Goal: Information Seeking & Learning: Learn about a topic

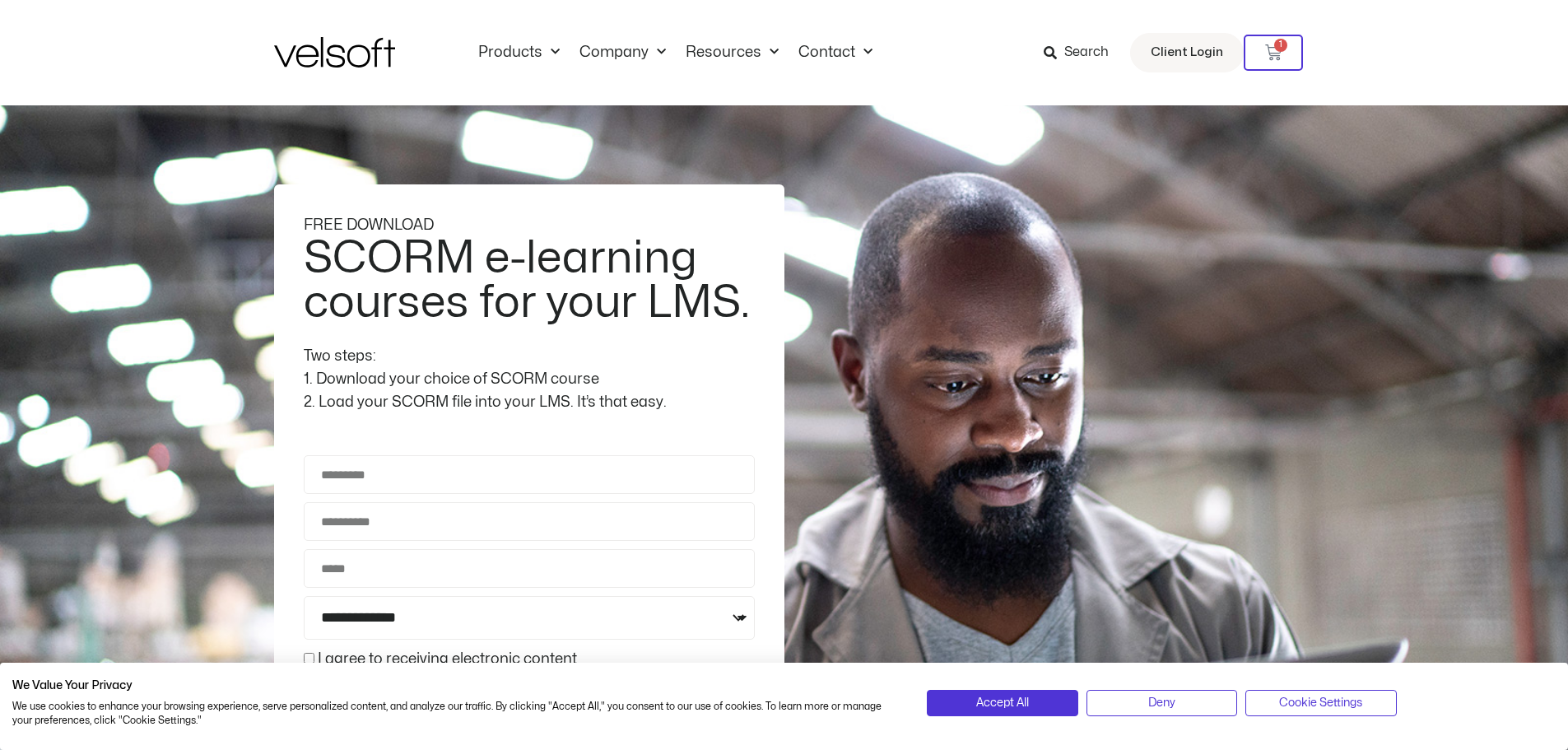
click at [1068, 49] on span "Search" at bounding box center [1086, 52] width 45 height 21
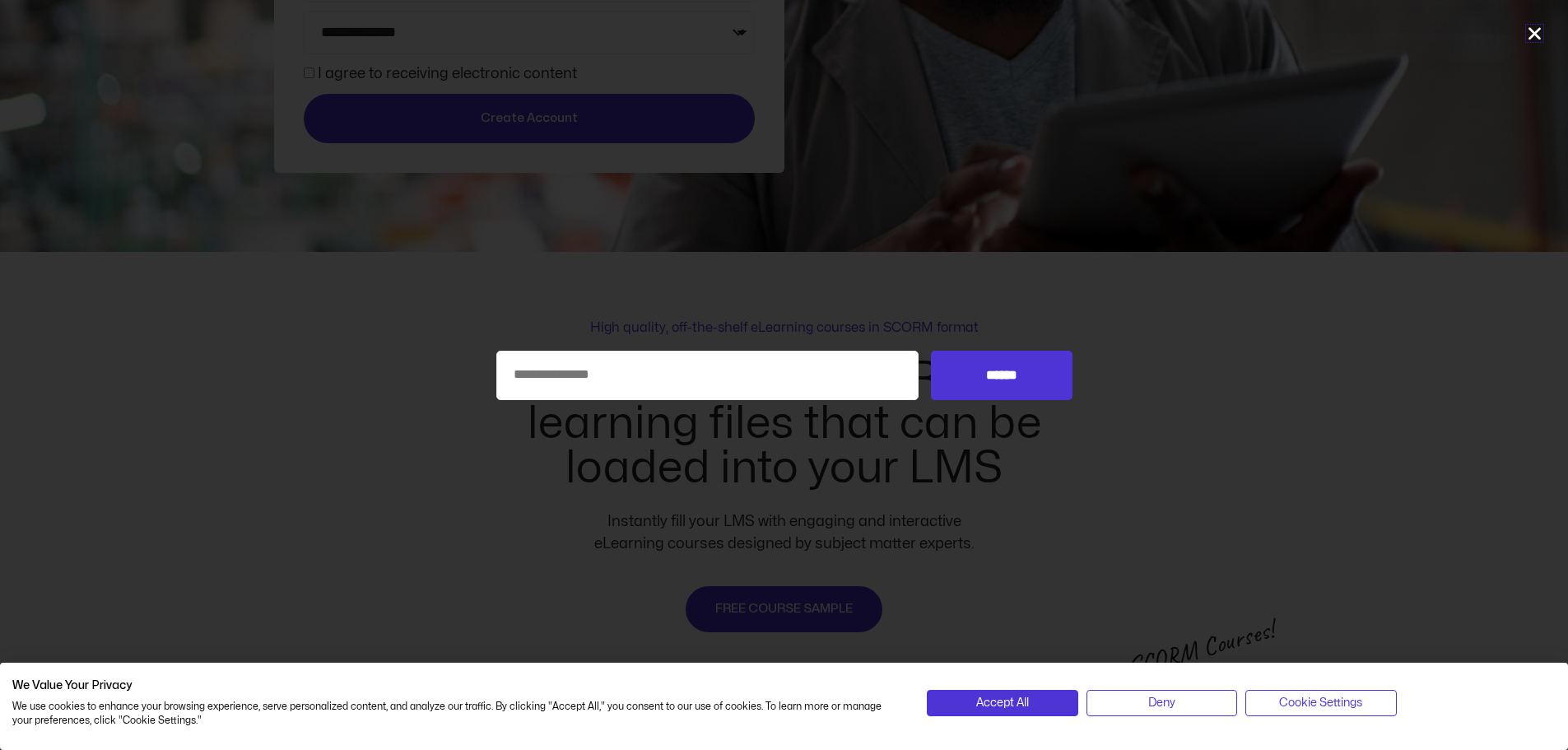
scroll to position [656, 0]
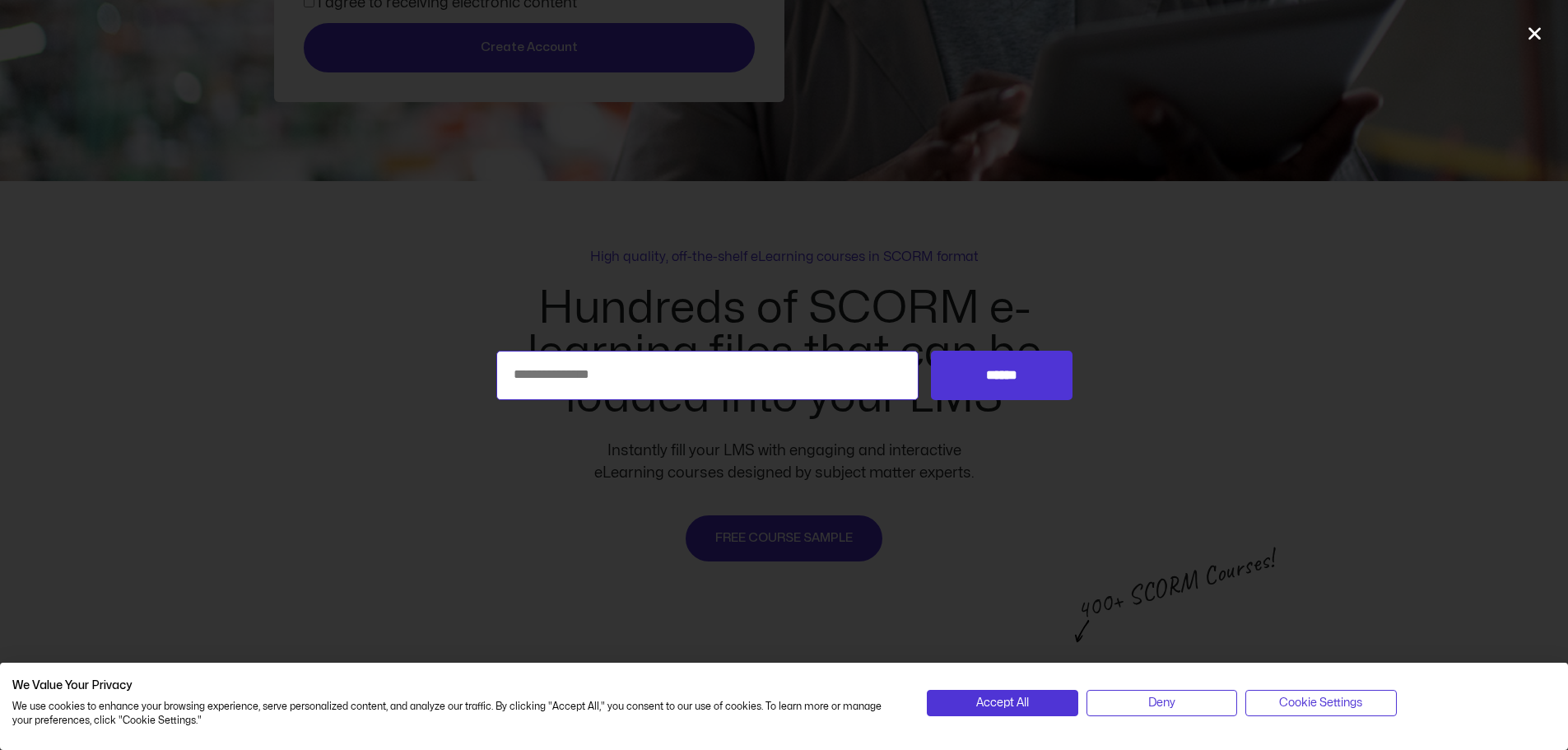
click at [778, 358] on input "Search for:" at bounding box center [707, 375] width 423 height 50
type input "**********"
click at [930, 350] on input "******" at bounding box center [1000, 375] width 140 height 50
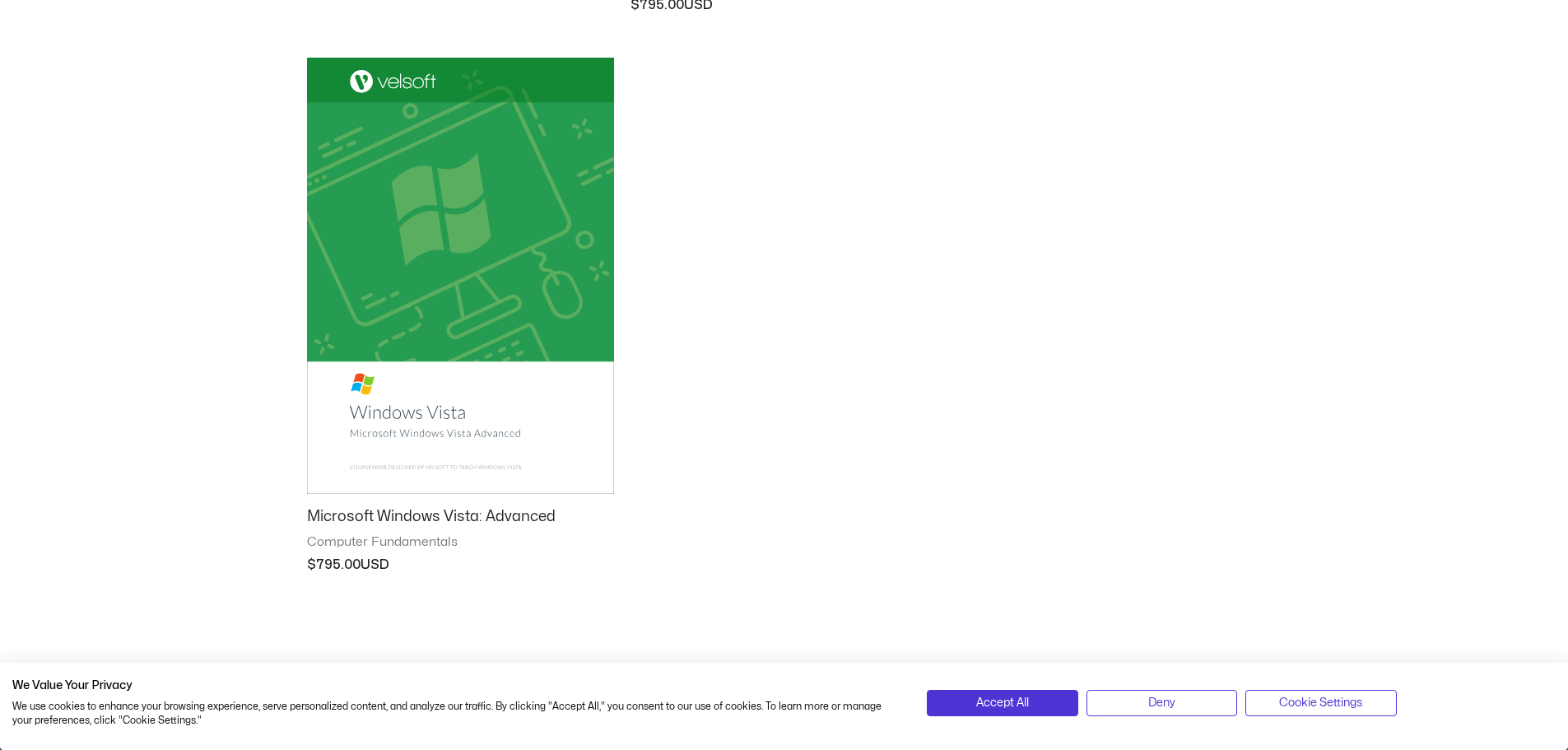
scroll to position [1399, 0]
click at [433, 313] on img at bounding box center [461, 273] width 307 height 435
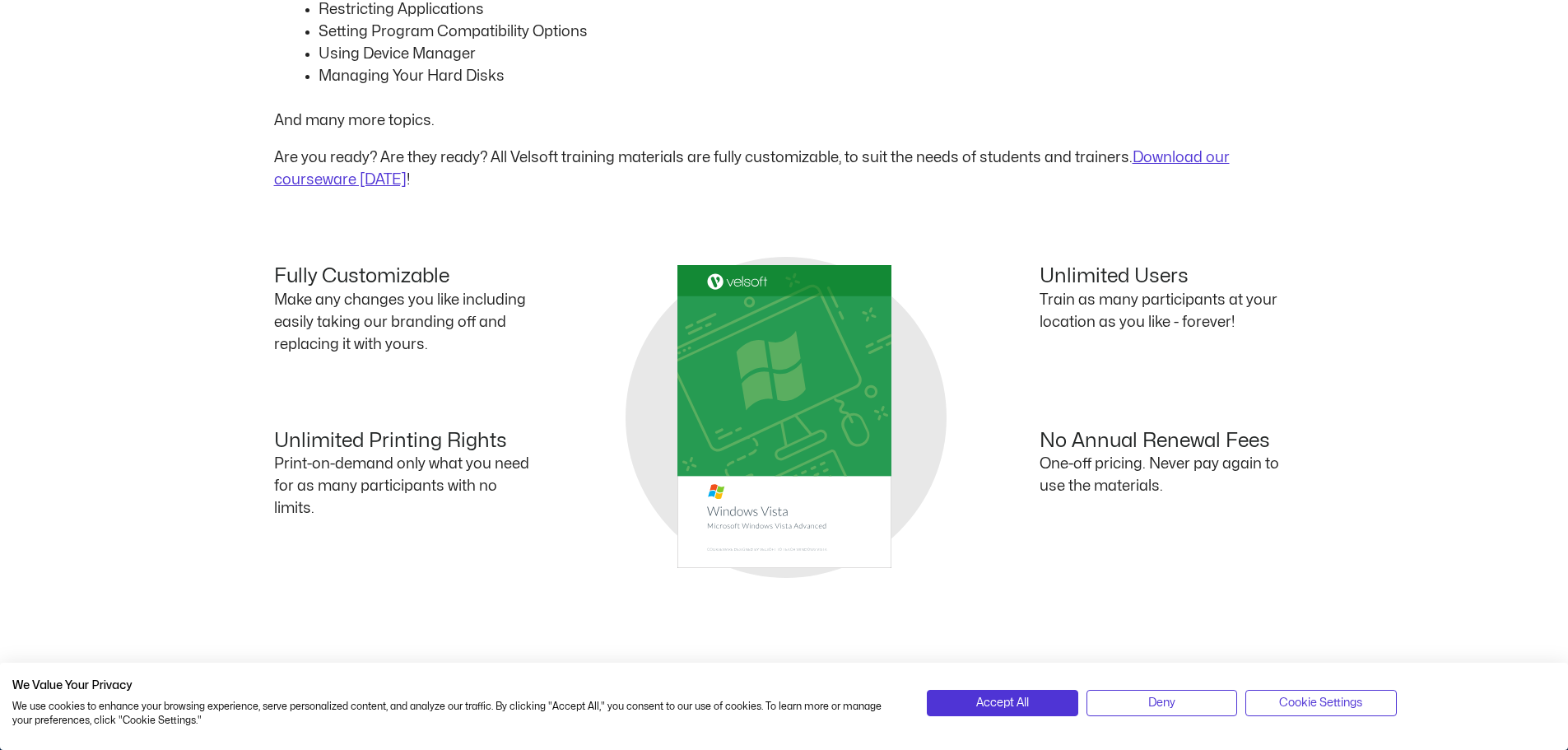
scroll to position [1481, 0]
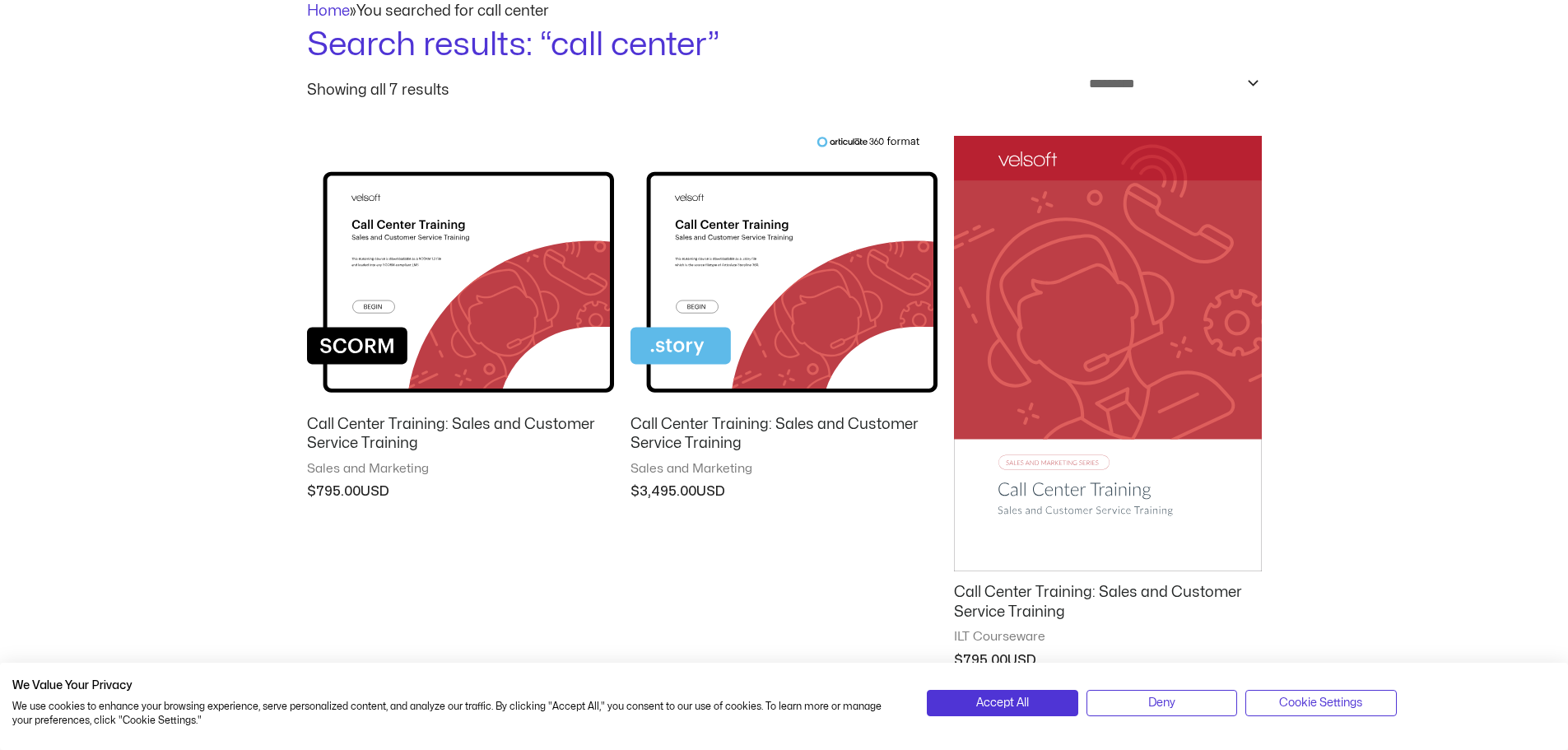
click at [427, 296] on img at bounding box center [461, 269] width 307 height 267
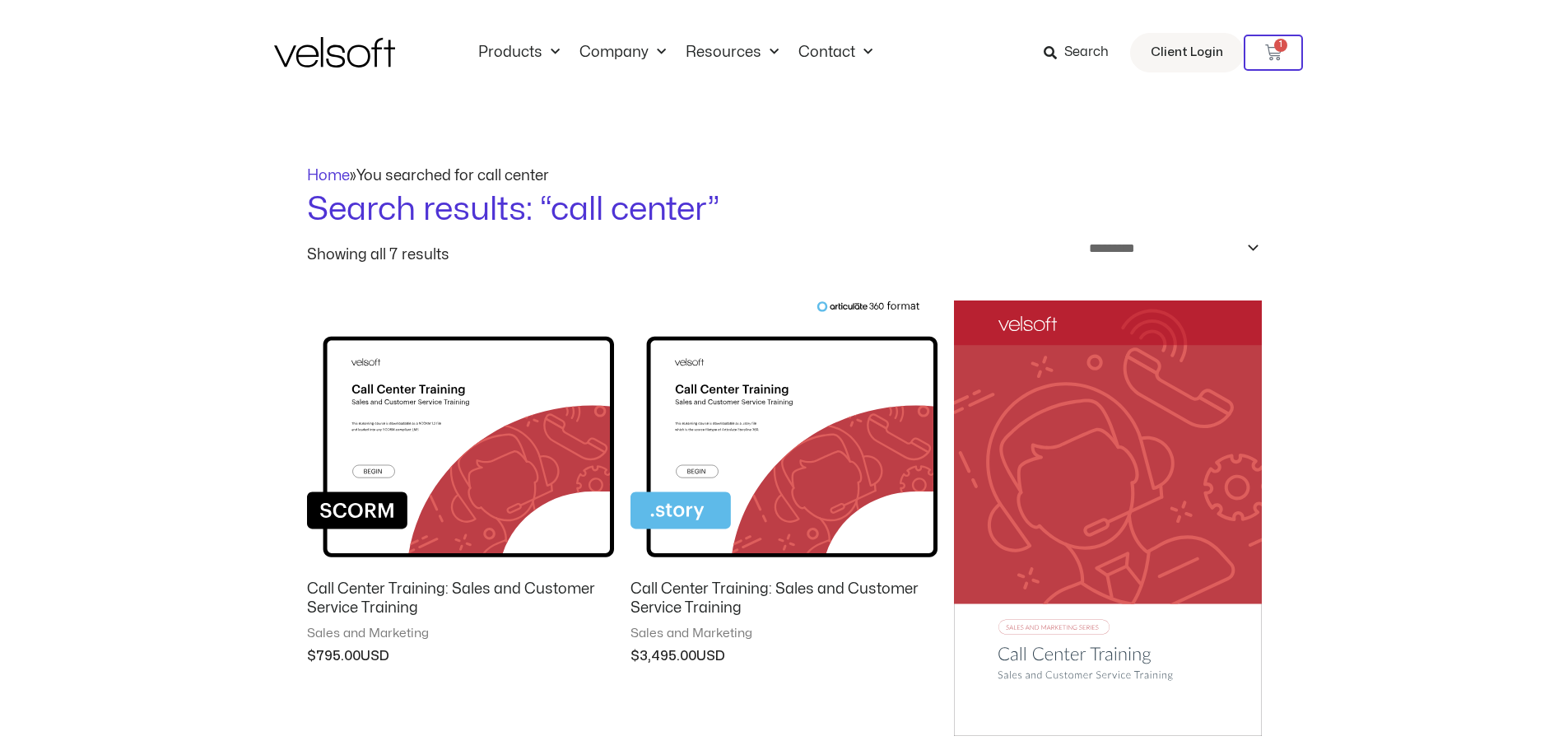
scroll to position [164, 0]
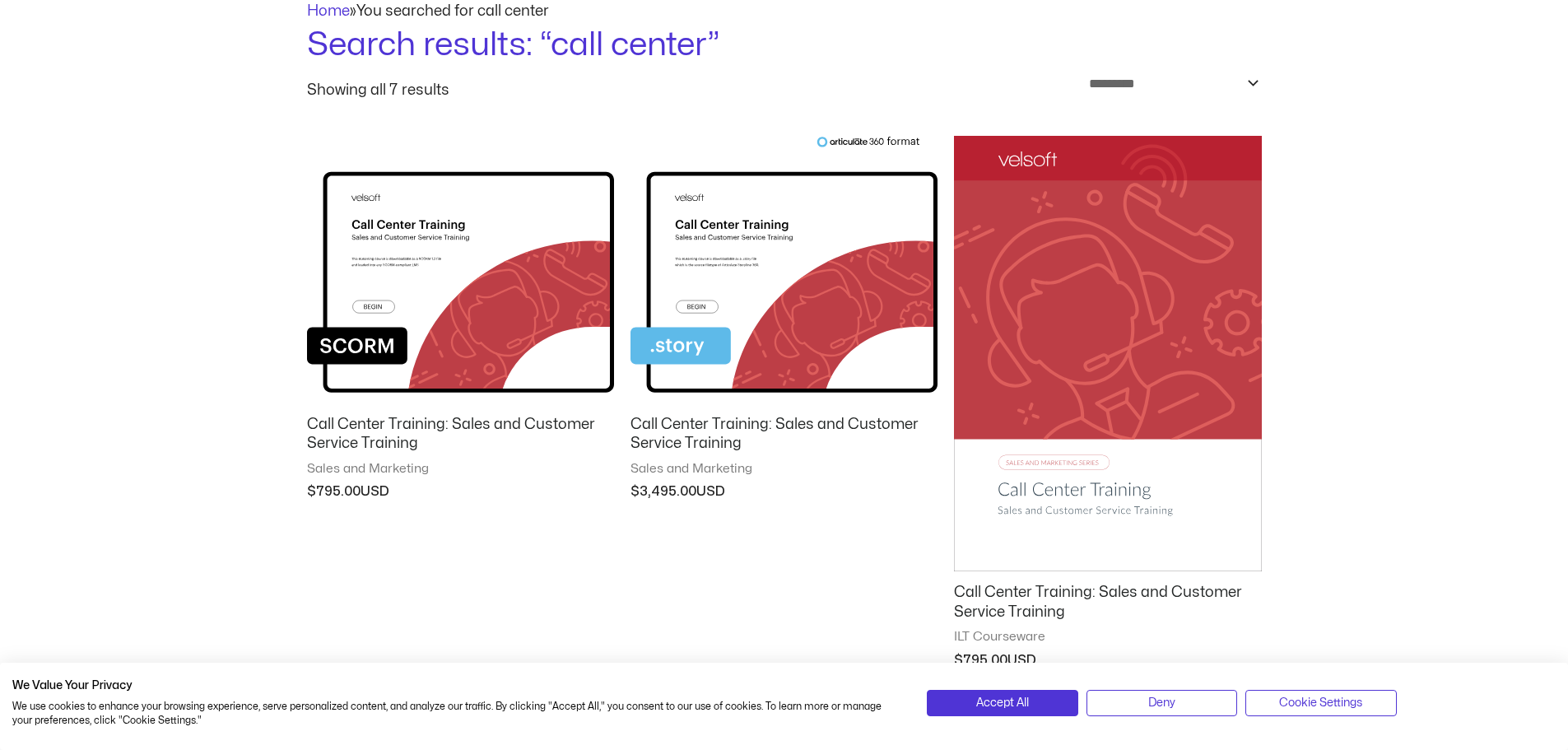
click at [1083, 308] on img at bounding box center [1108, 353] width 307 height 436
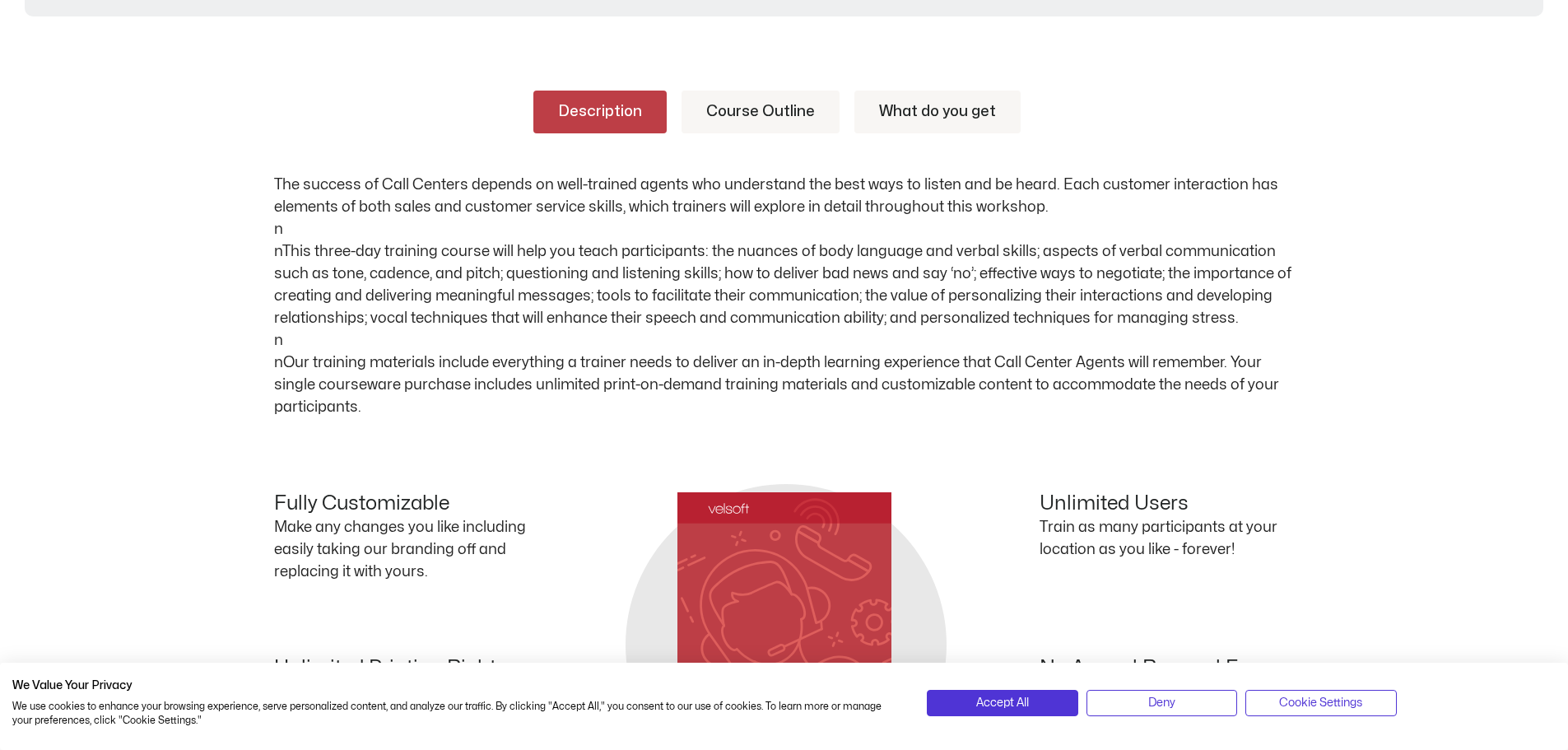
scroll to position [823, 0]
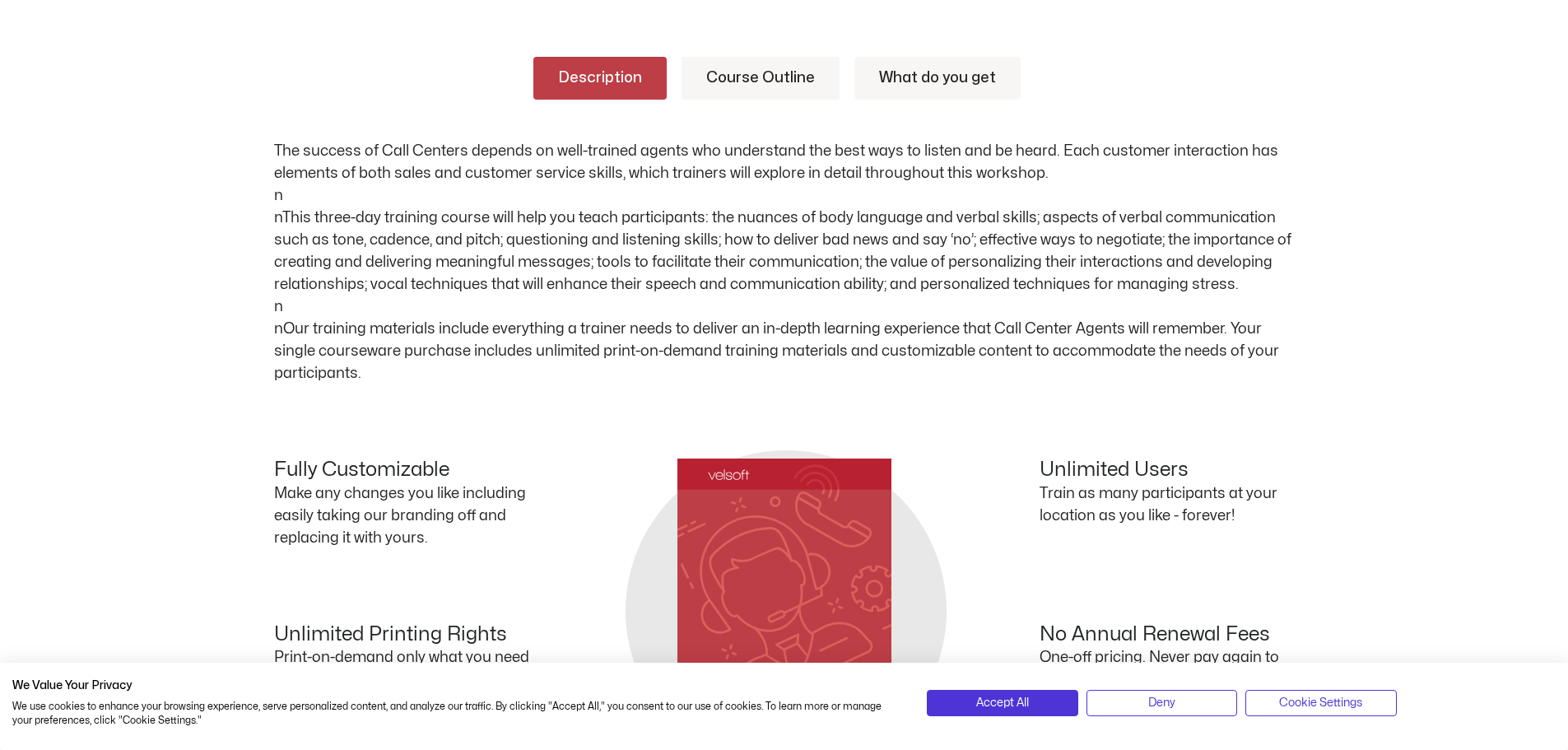
click at [895, 82] on link "What do you get" at bounding box center [937, 78] width 166 height 43
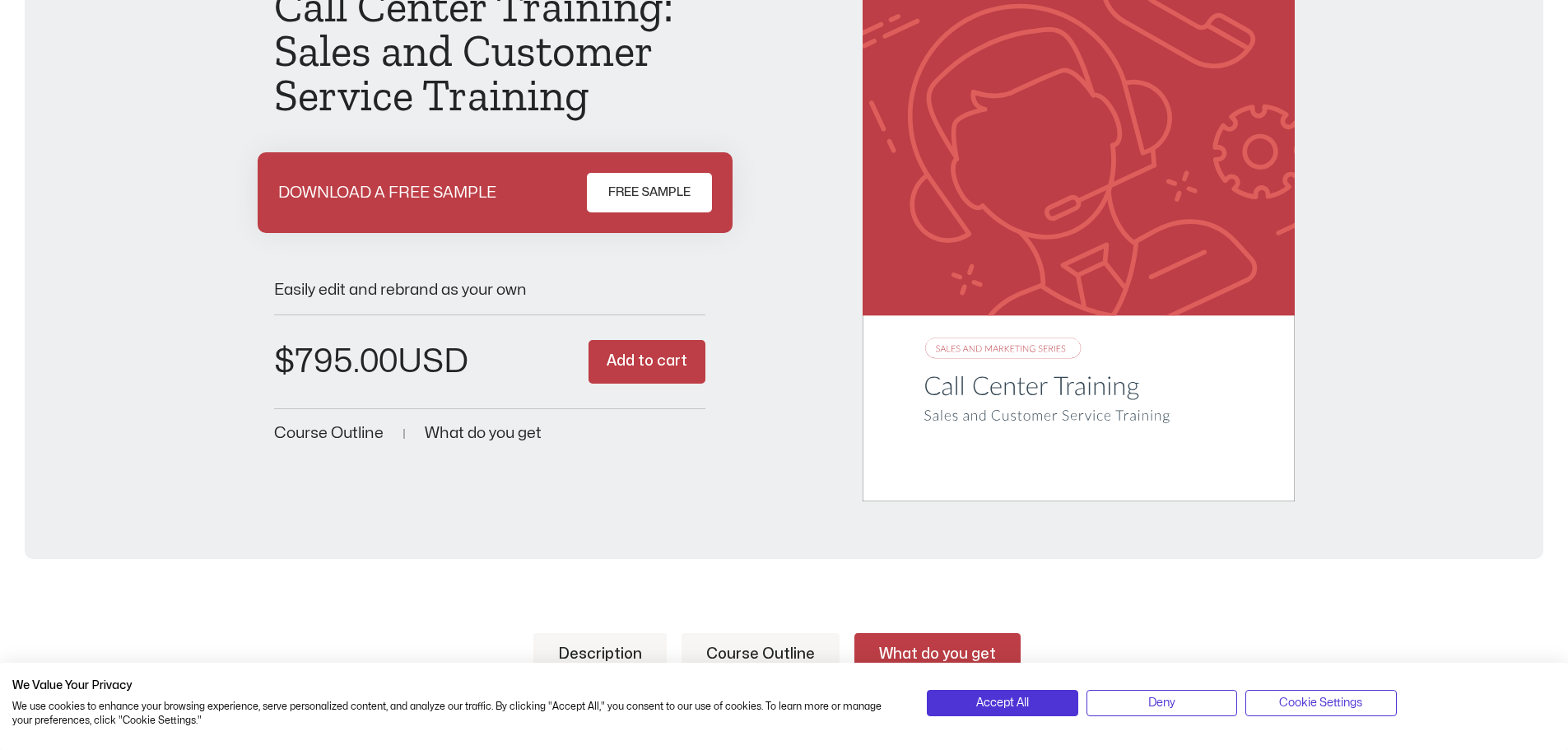
scroll to position [0, 0]
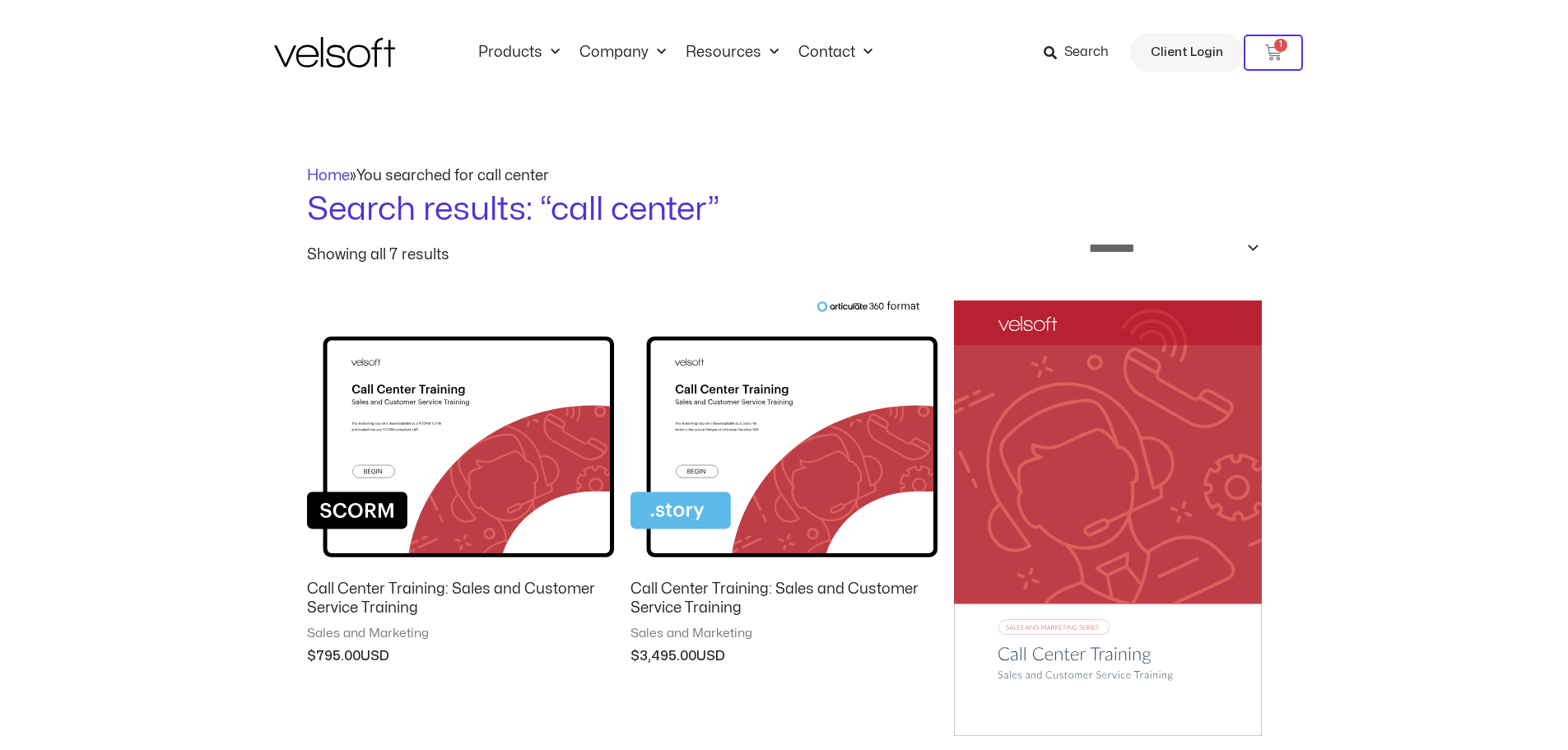
scroll to position [164, 0]
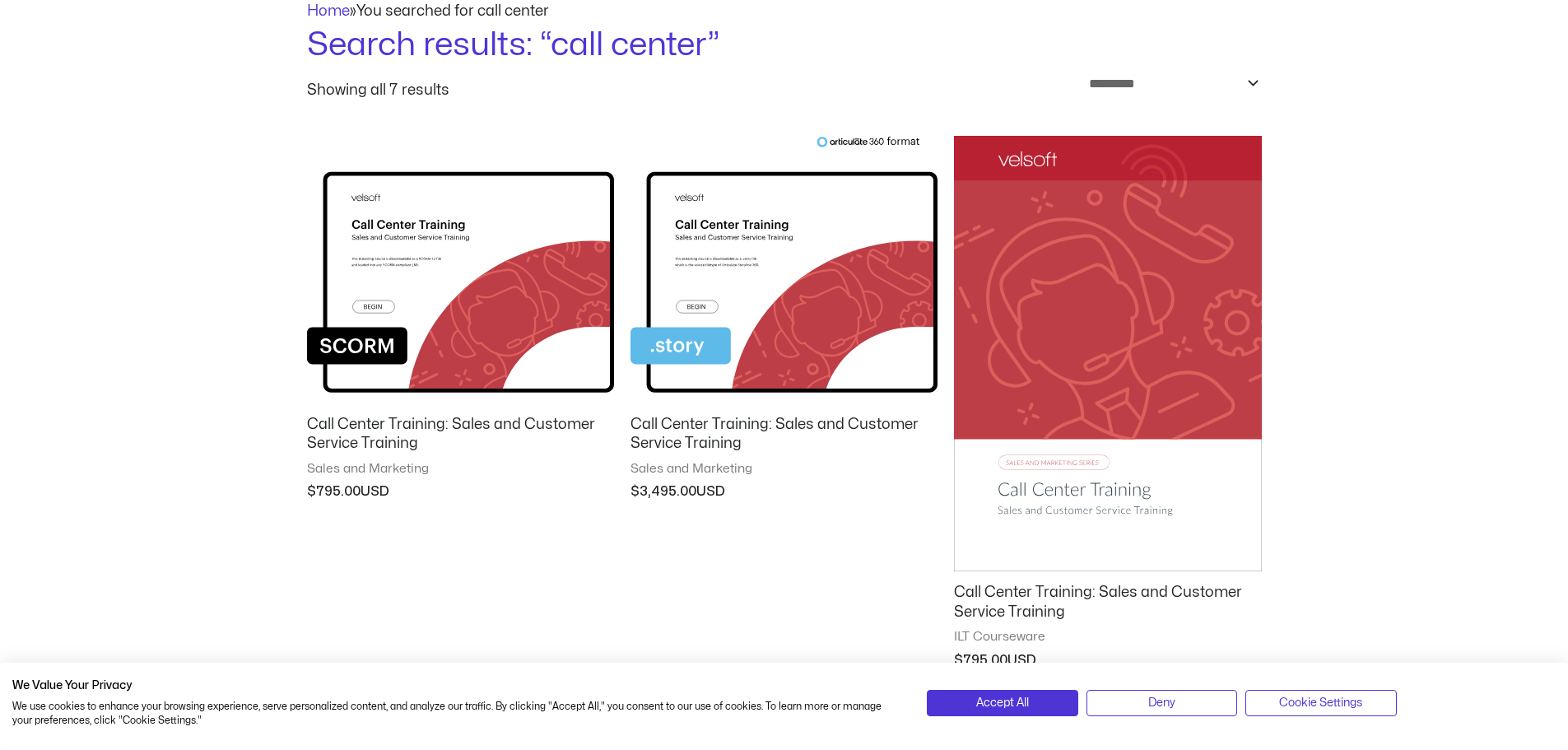
click at [404, 199] on img at bounding box center [461, 269] width 307 height 267
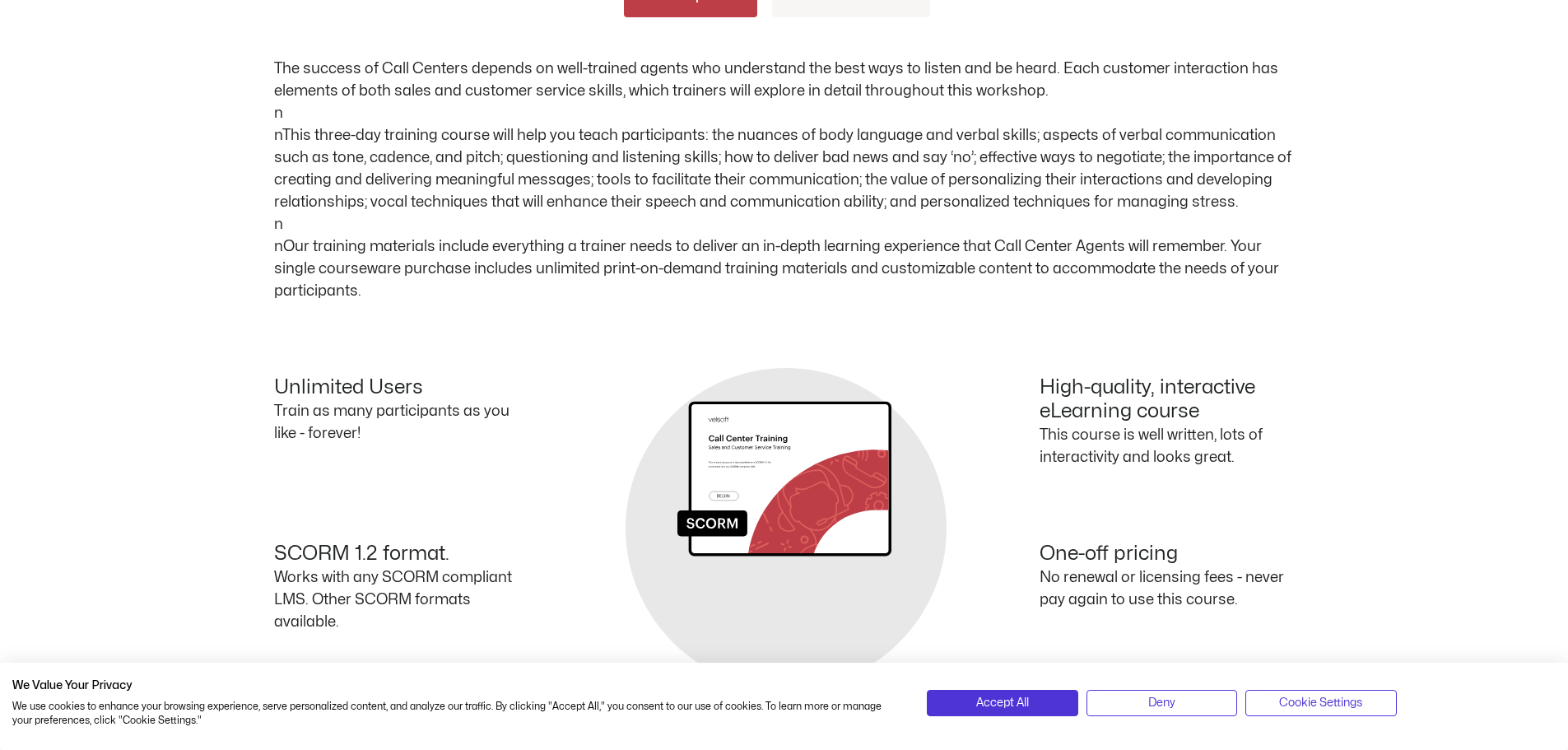
scroll to position [493, 0]
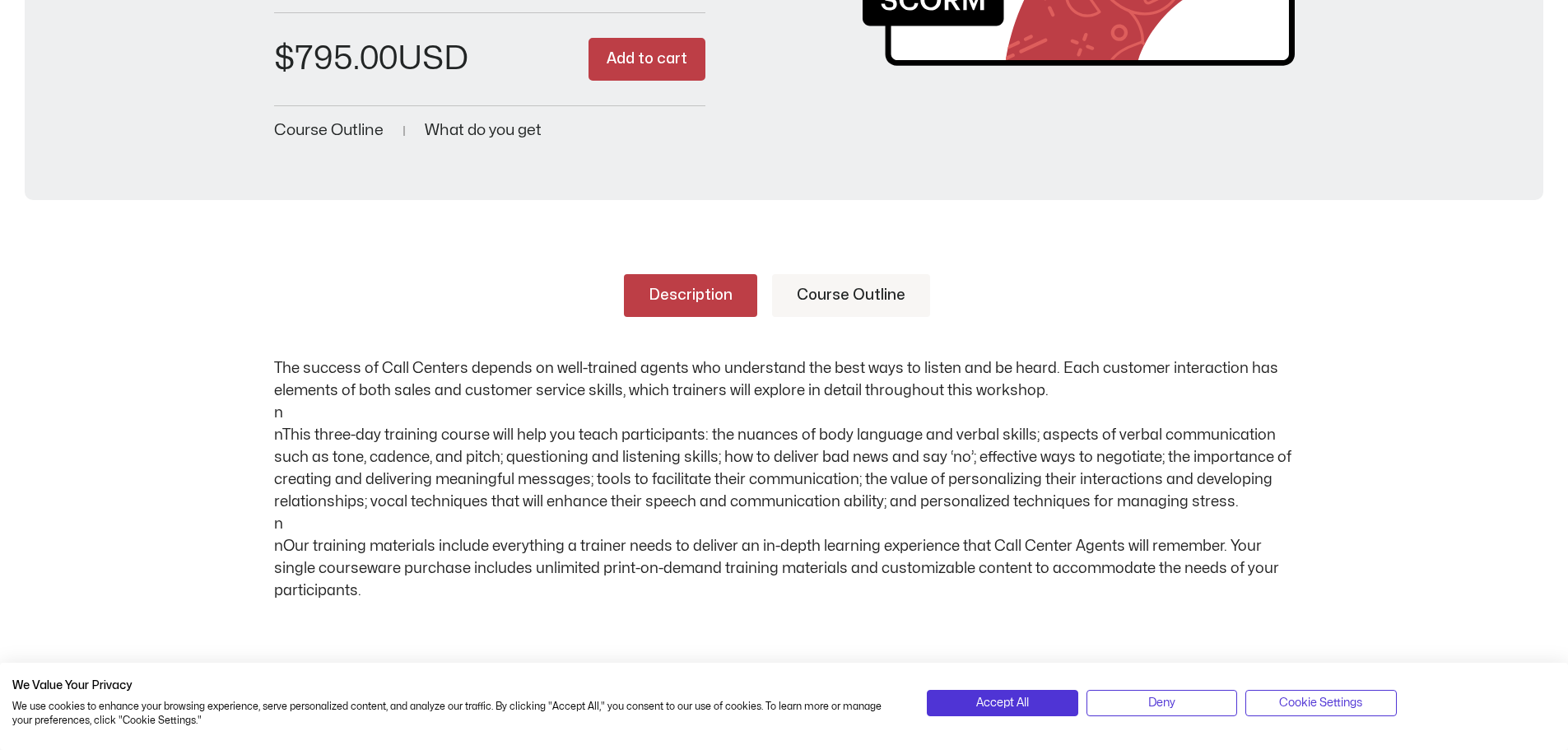
click at [865, 302] on link "Course Outline" at bounding box center [851, 295] width 158 height 43
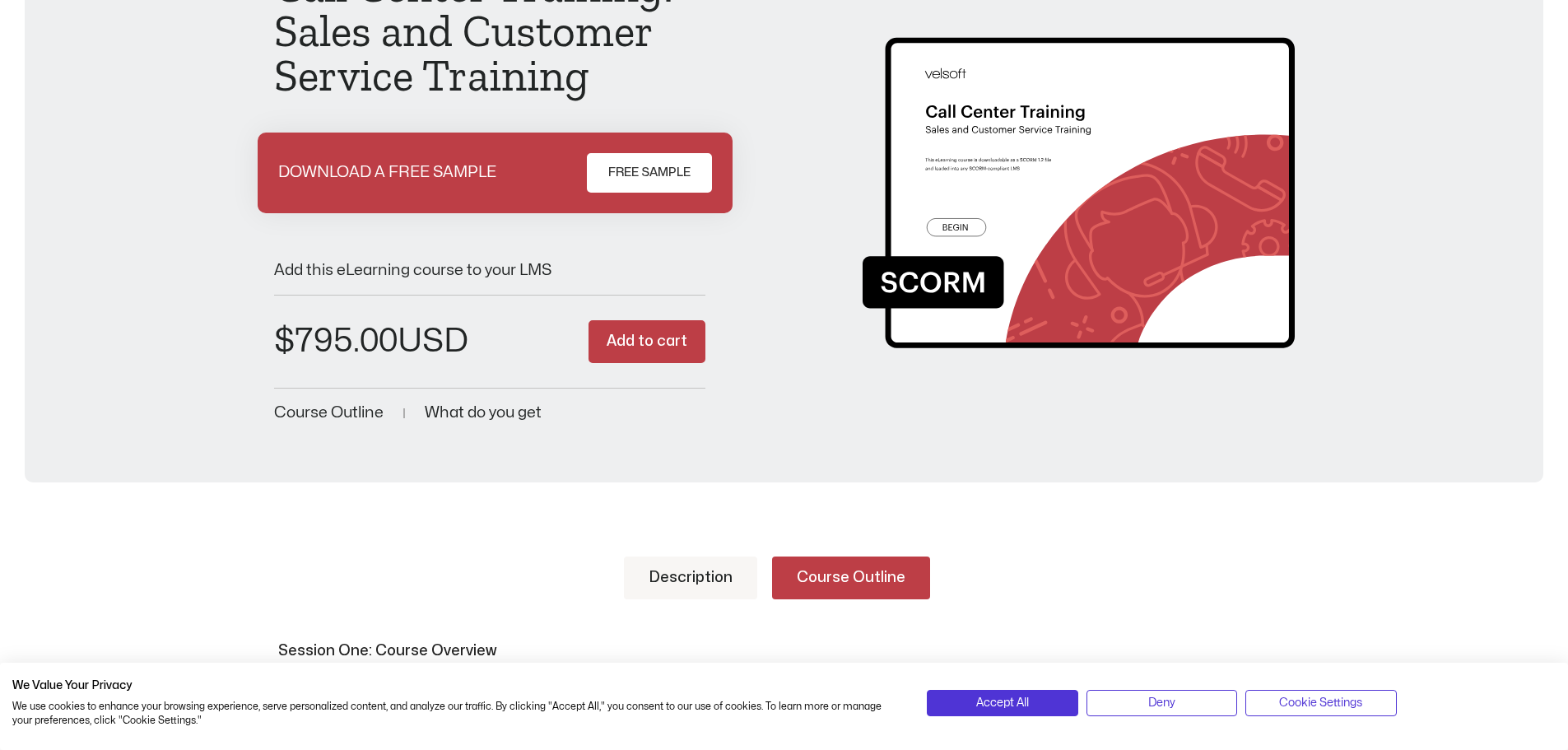
scroll to position [0, 0]
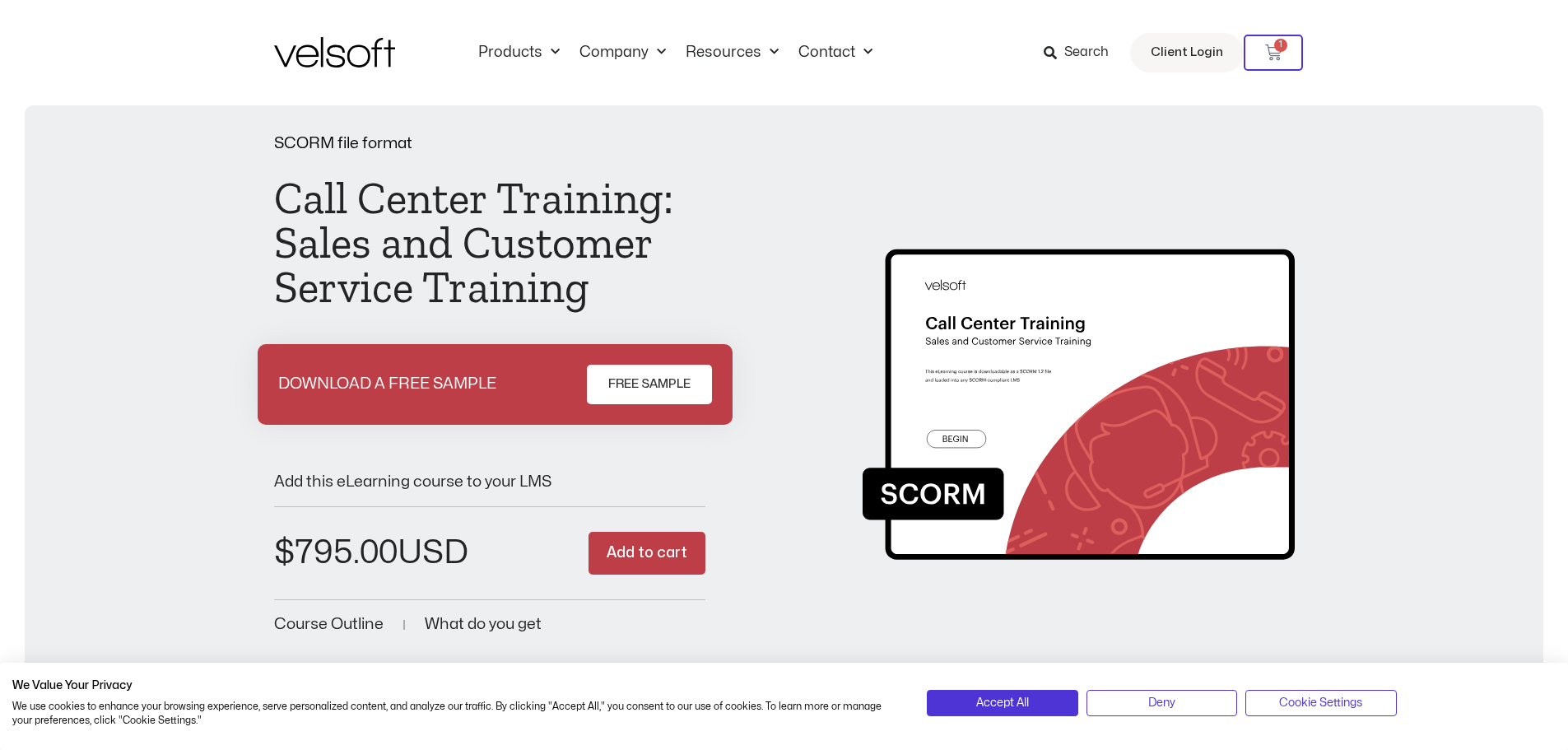
click at [1068, 358] on img at bounding box center [1078, 386] width 432 height 376
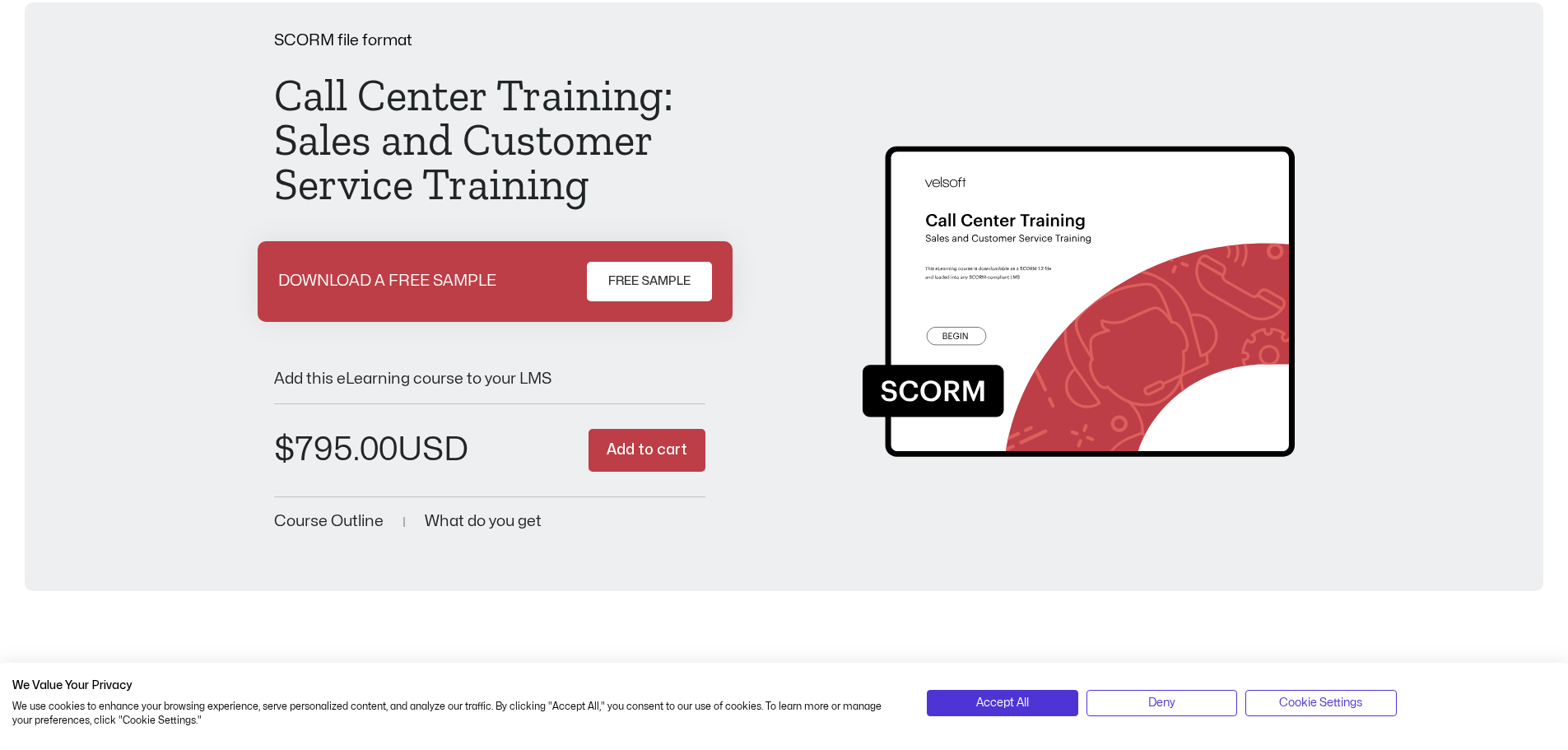
scroll to position [247, 0]
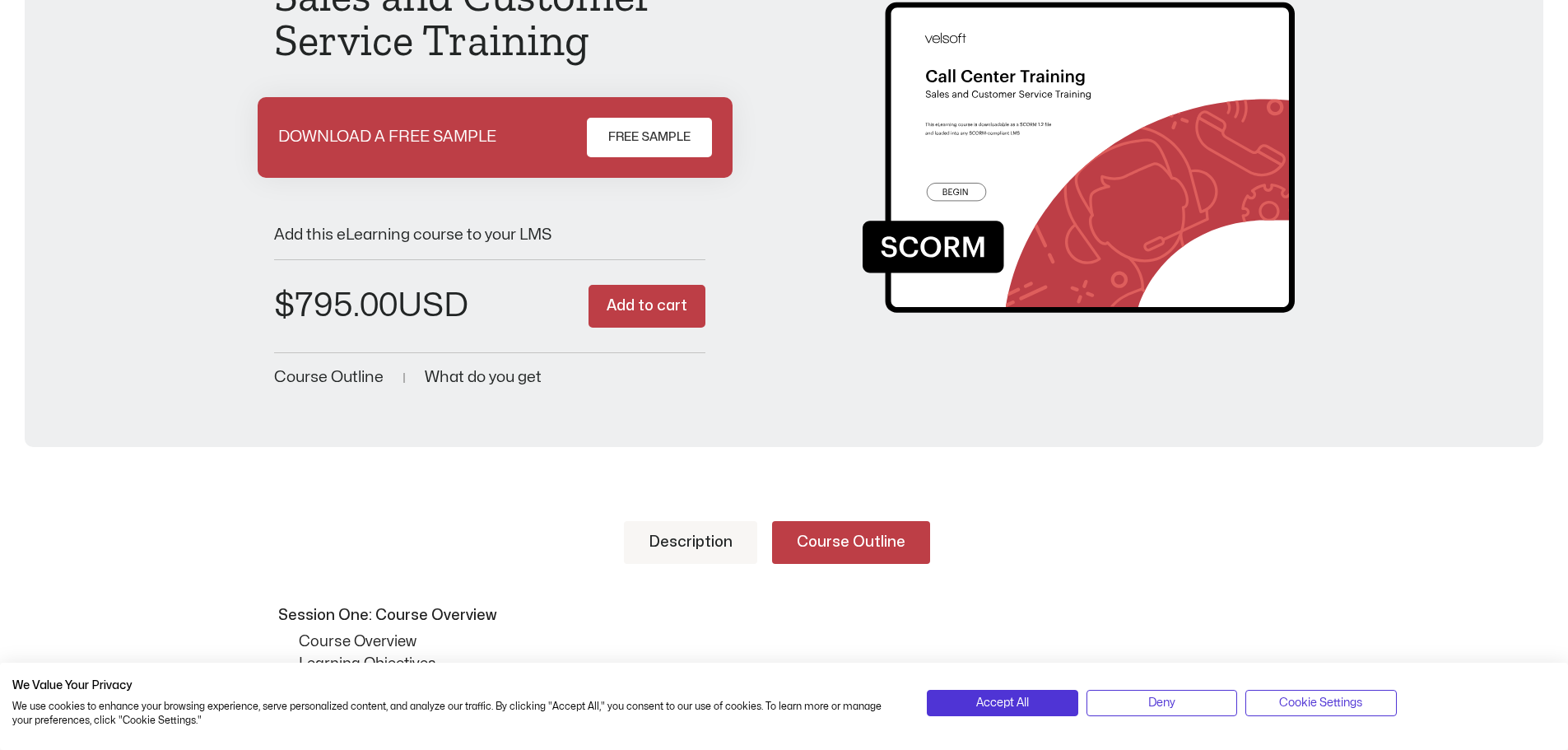
click at [689, 552] on link "Description" at bounding box center [691, 542] width 134 height 43
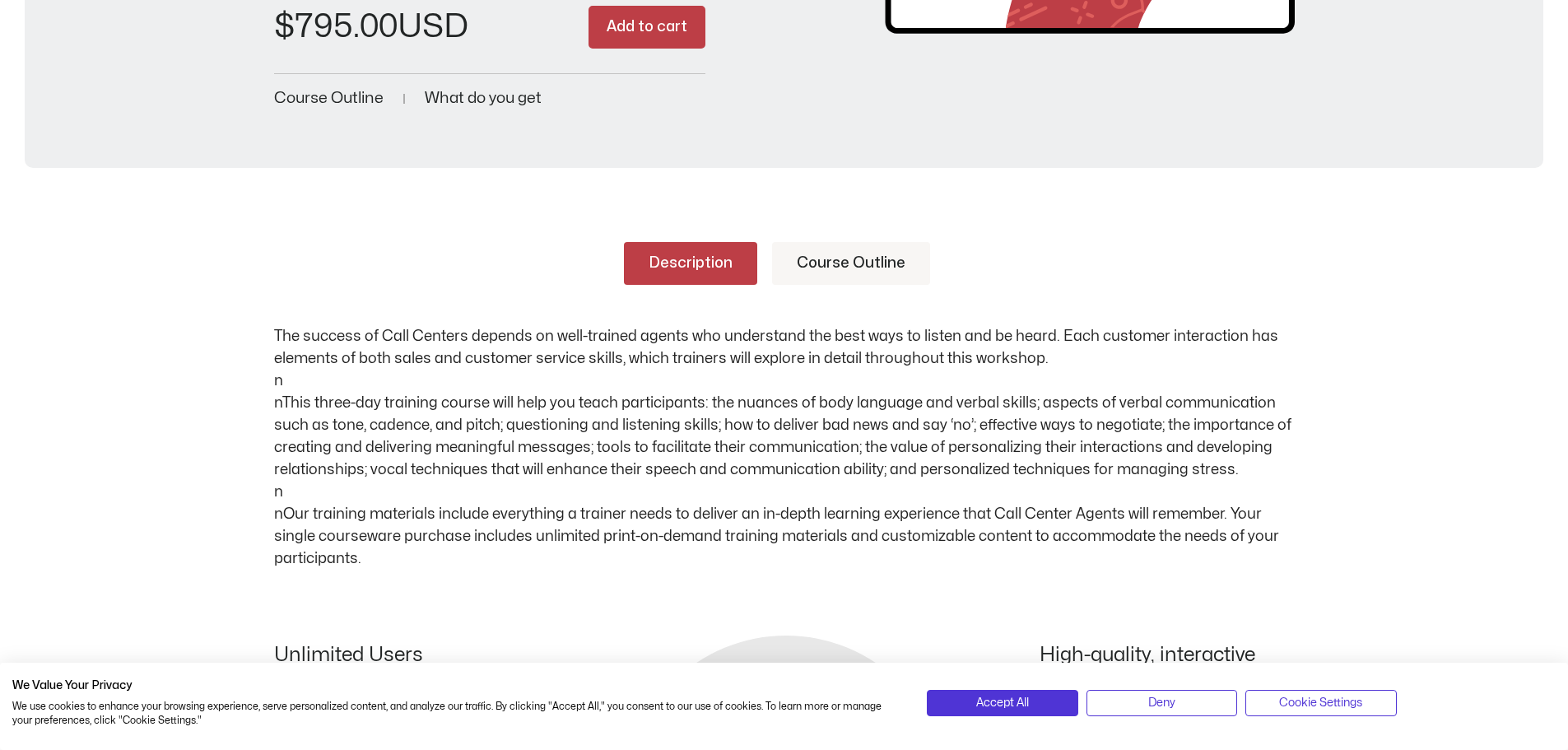
scroll to position [576, 0]
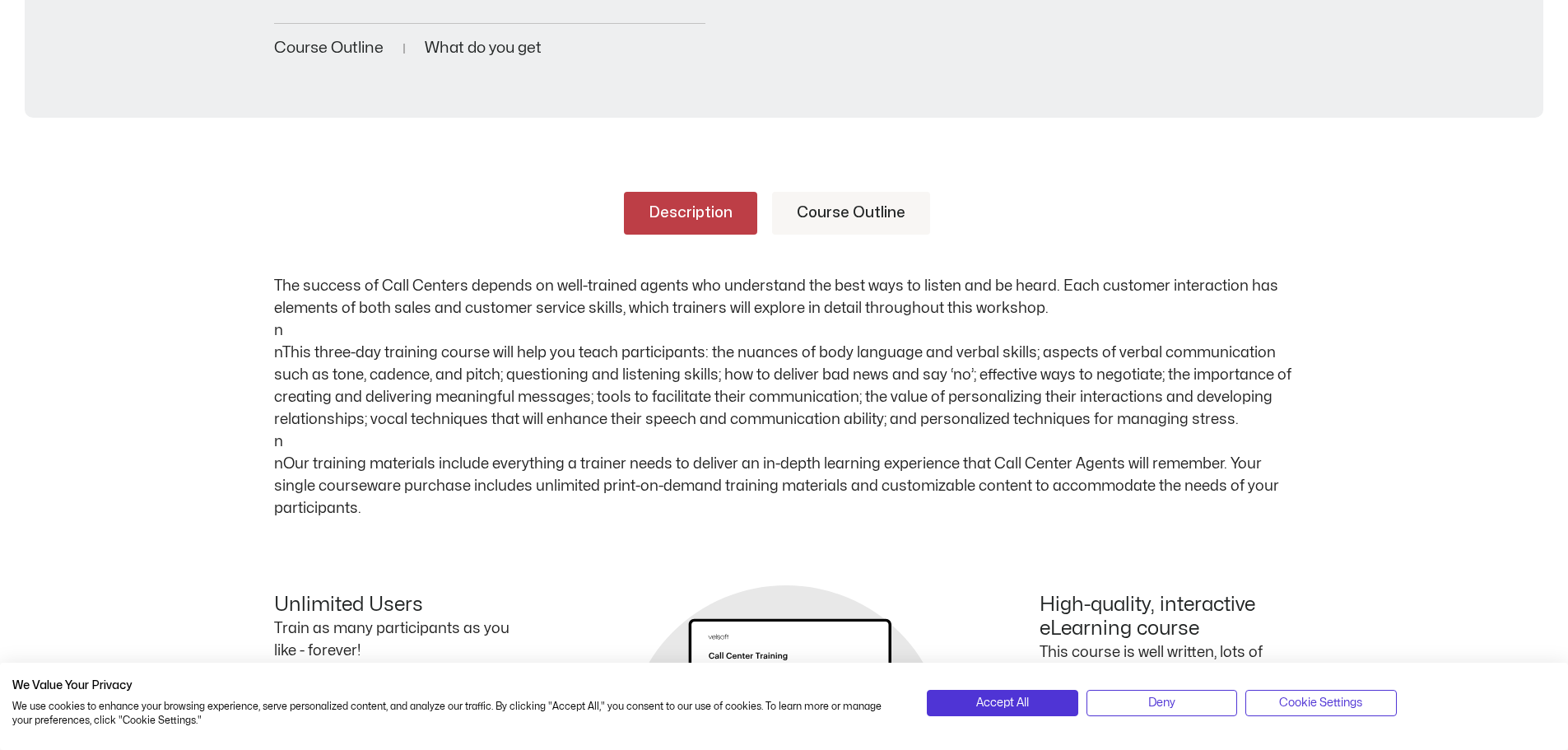
drag, startPoint x: 272, startPoint y: 279, endPoint x: 439, endPoint y: 503, distance: 279.4
click at [439, 503] on div "Description Course Outline The success of Call Centers depends on well-trained …" at bounding box center [784, 594] width 1568 height 903
copy p "Lor ipsumdo si Amet Consect adipisc el sedd-eiusmod tempor inc utlaboreet dol m…"
